Goal: Information Seeking & Learning: Understand process/instructions

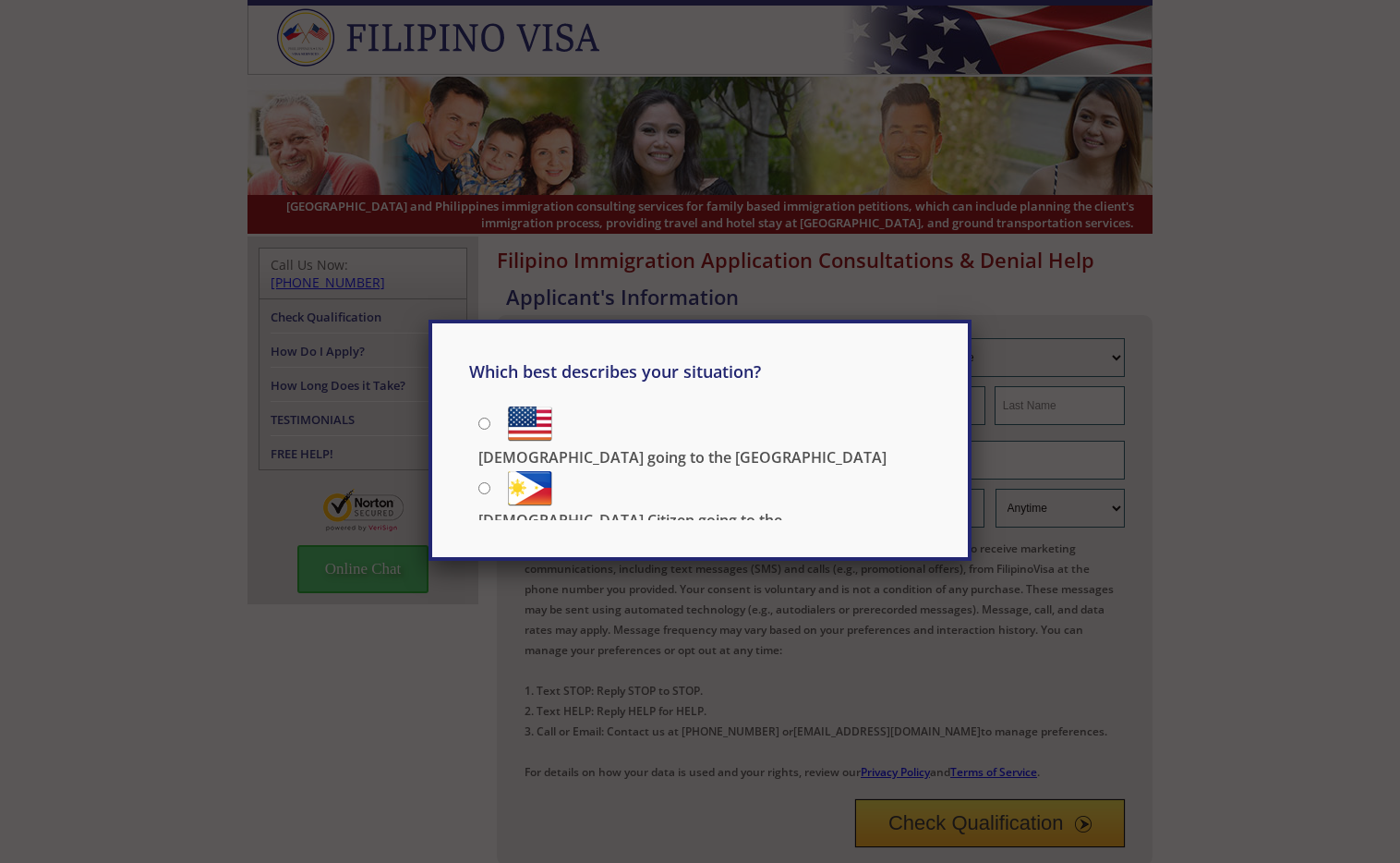
click at [614, 447] on p "[DEMOGRAPHIC_DATA] going to the [GEOGRAPHIC_DATA]" at bounding box center [683, 457] width 409 height 21
click at [490, 427] on input "[DEMOGRAPHIC_DATA] going to the [GEOGRAPHIC_DATA]" at bounding box center [484, 423] width 12 height 12
radio input "true"
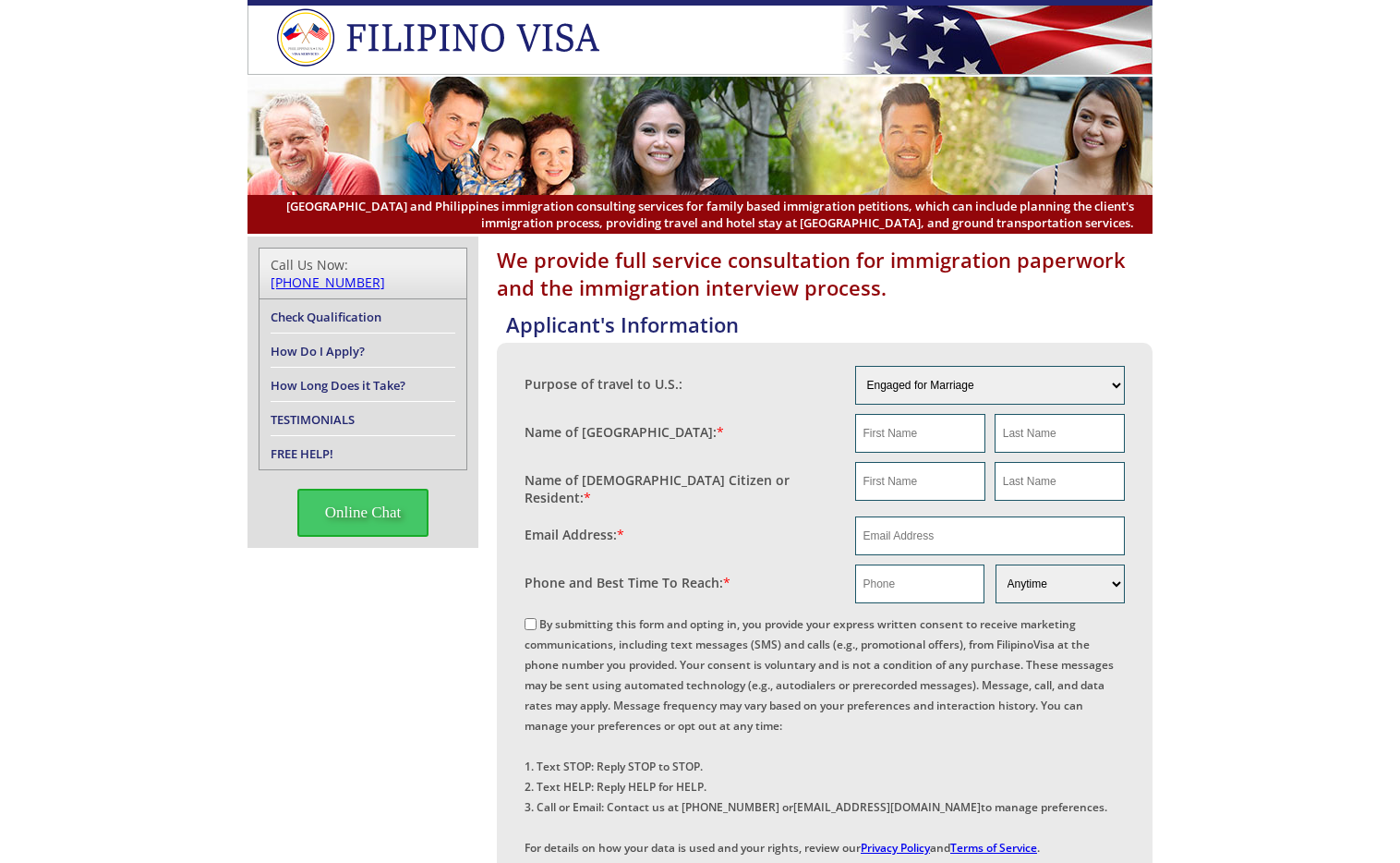
click at [382, 377] on link "How Long Does it Take?" at bounding box center [338, 385] width 135 height 17
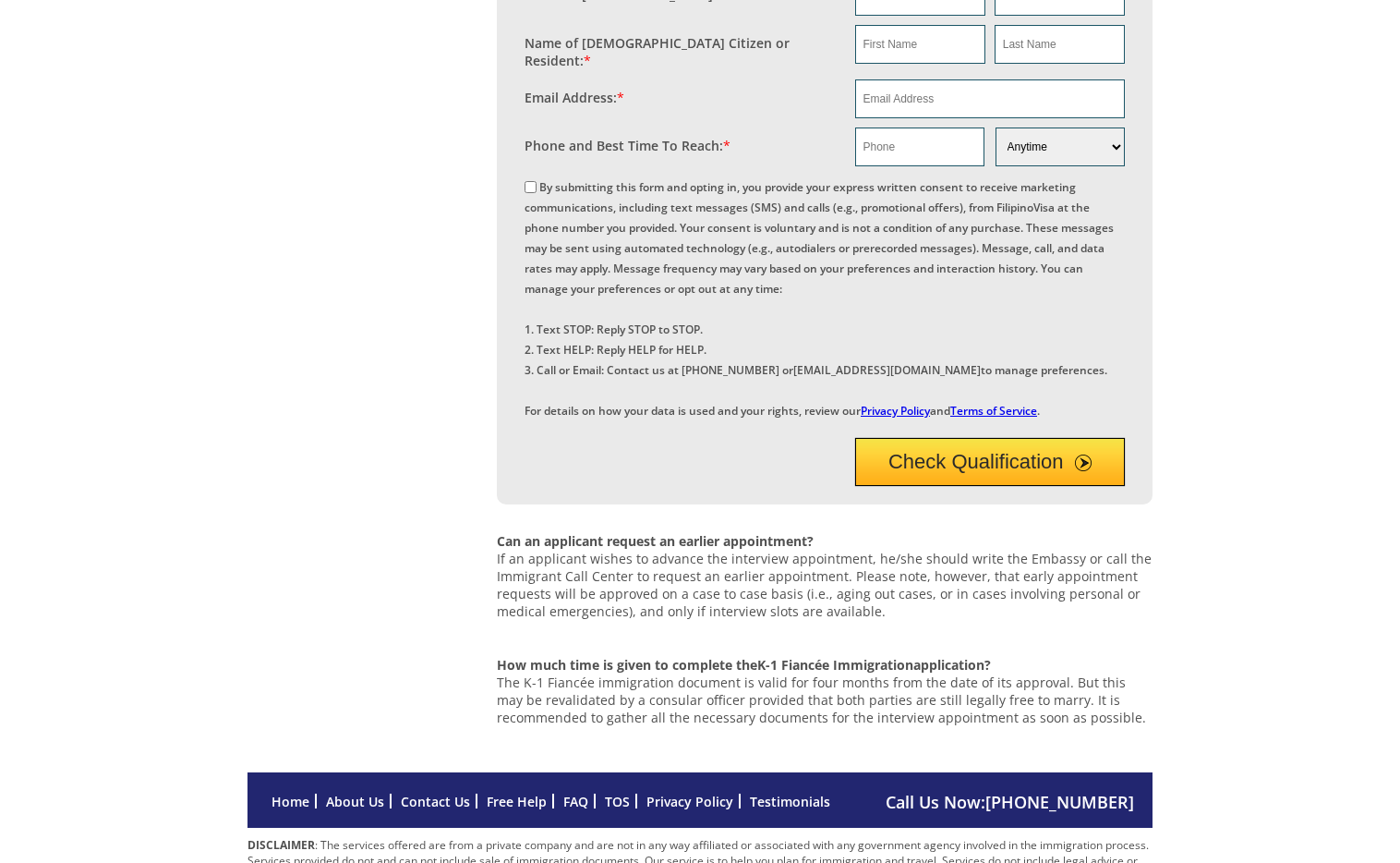
scroll to position [831, 0]
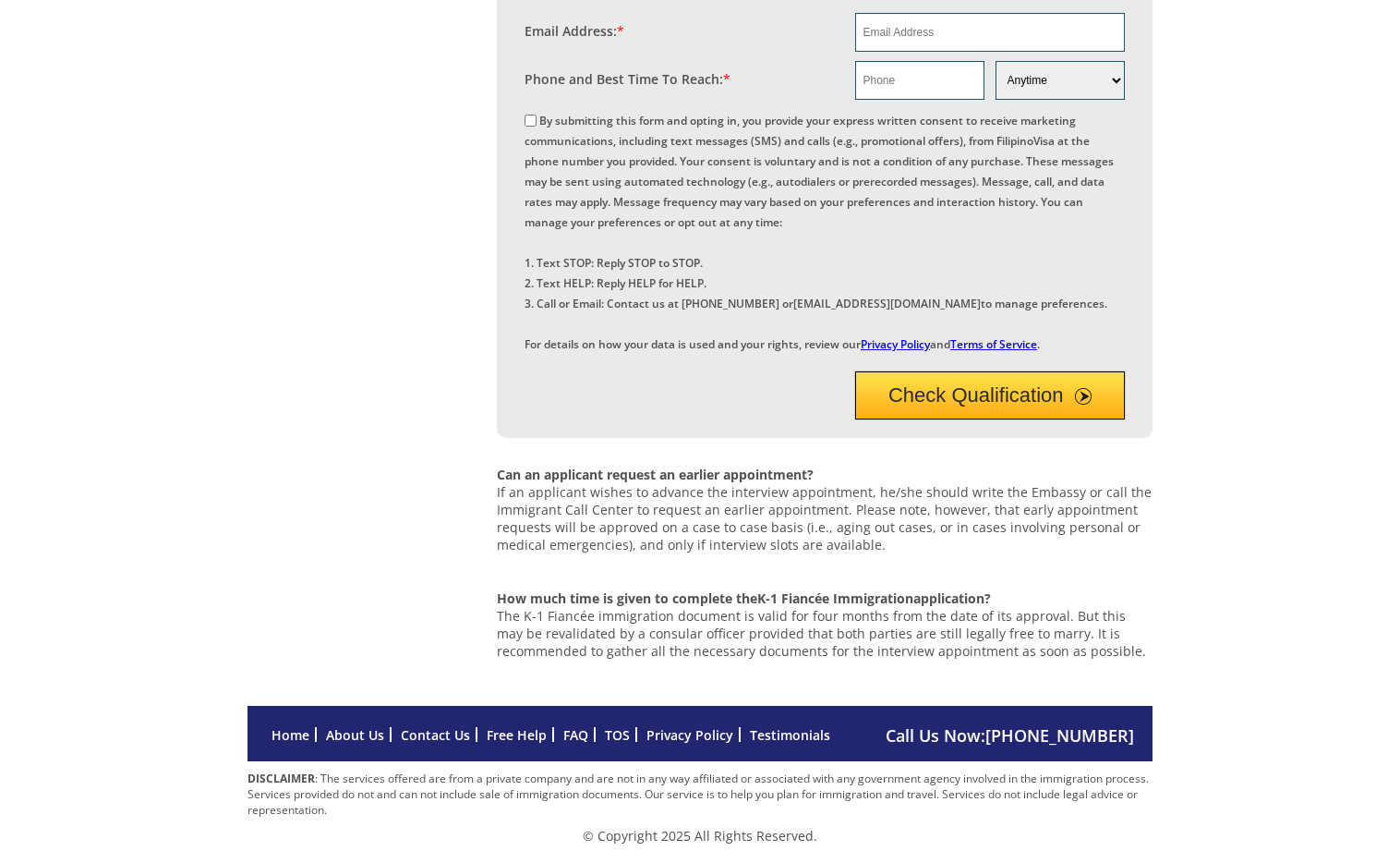
click at [1015, 394] on button "Check Qualification" at bounding box center [990, 395] width 270 height 48
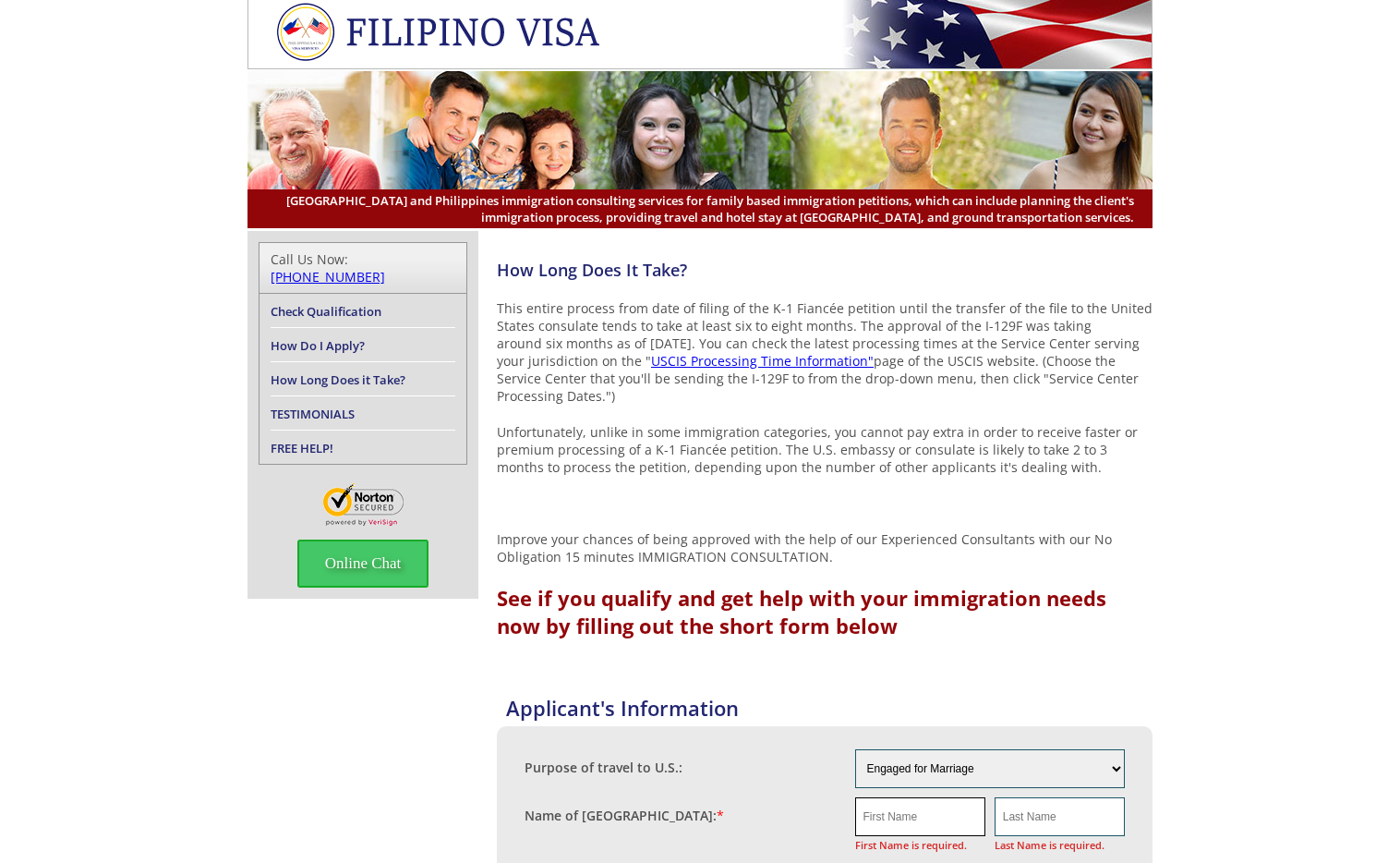
scroll to position [0, 0]
